Goal: Transaction & Acquisition: Book appointment/travel/reservation

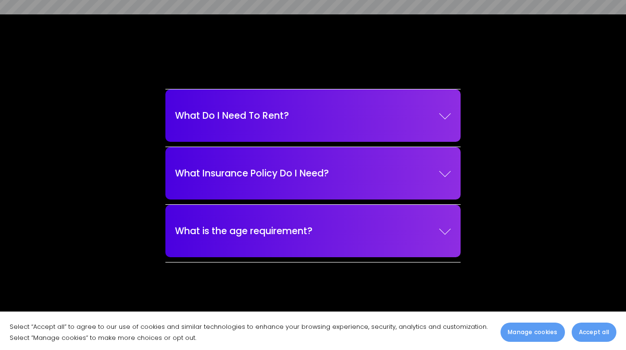
scroll to position [1102, 0]
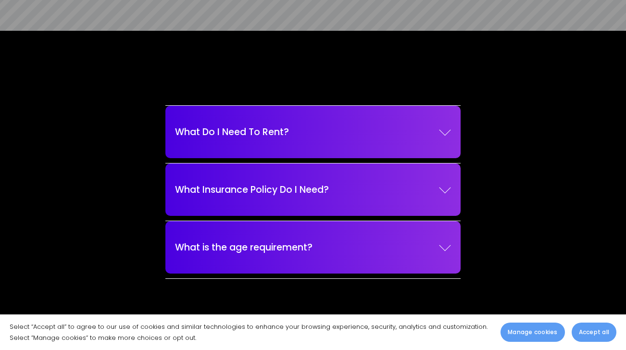
click at [585, 330] on span "Accept all" at bounding box center [594, 332] width 30 height 9
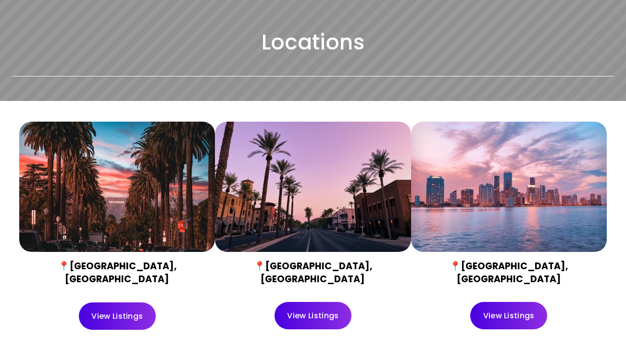
scroll to position [275, 0]
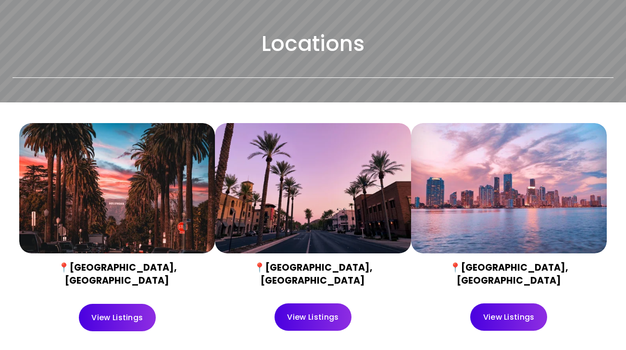
click at [112, 306] on link "View Listings" at bounding box center [117, 317] width 77 height 27
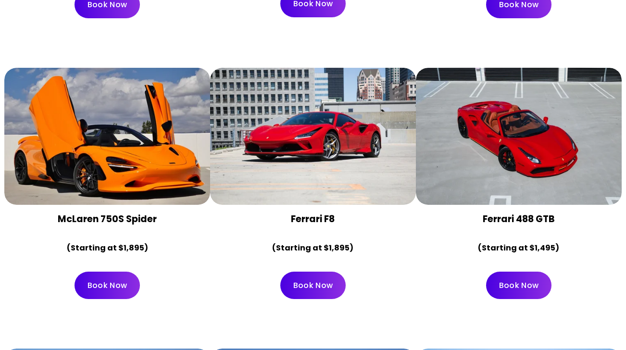
scroll to position [1258, 0]
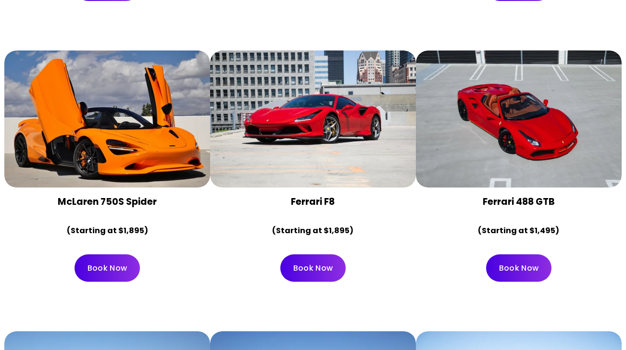
click at [510, 254] on link "Book Now" at bounding box center [518, 267] width 65 height 27
click at [542, 108] on div at bounding box center [519, 119] width 206 height 137
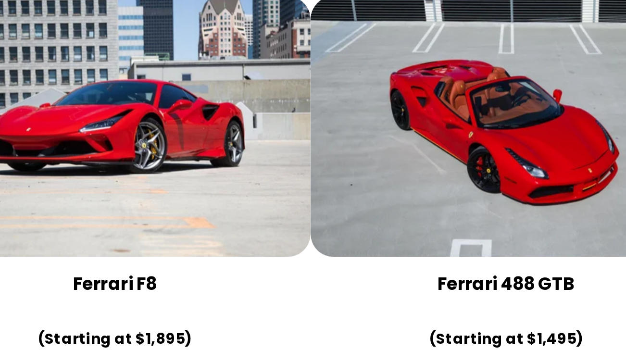
scroll to position [1257, 0]
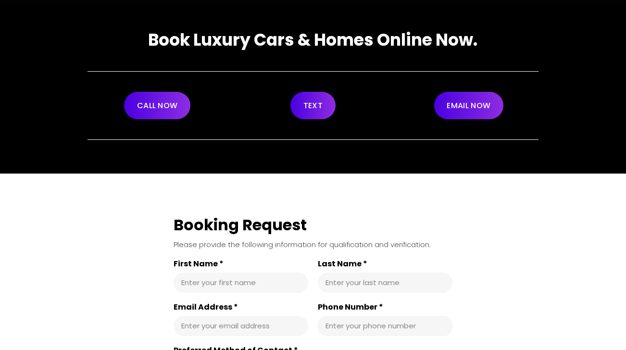
scroll to position [32, 0]
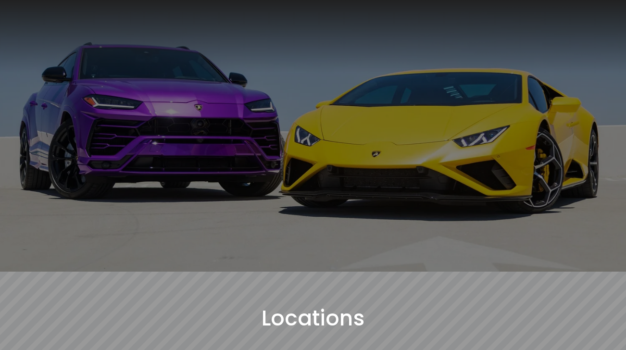
scroll to position [275, 0]
